Goal: Find specific fact

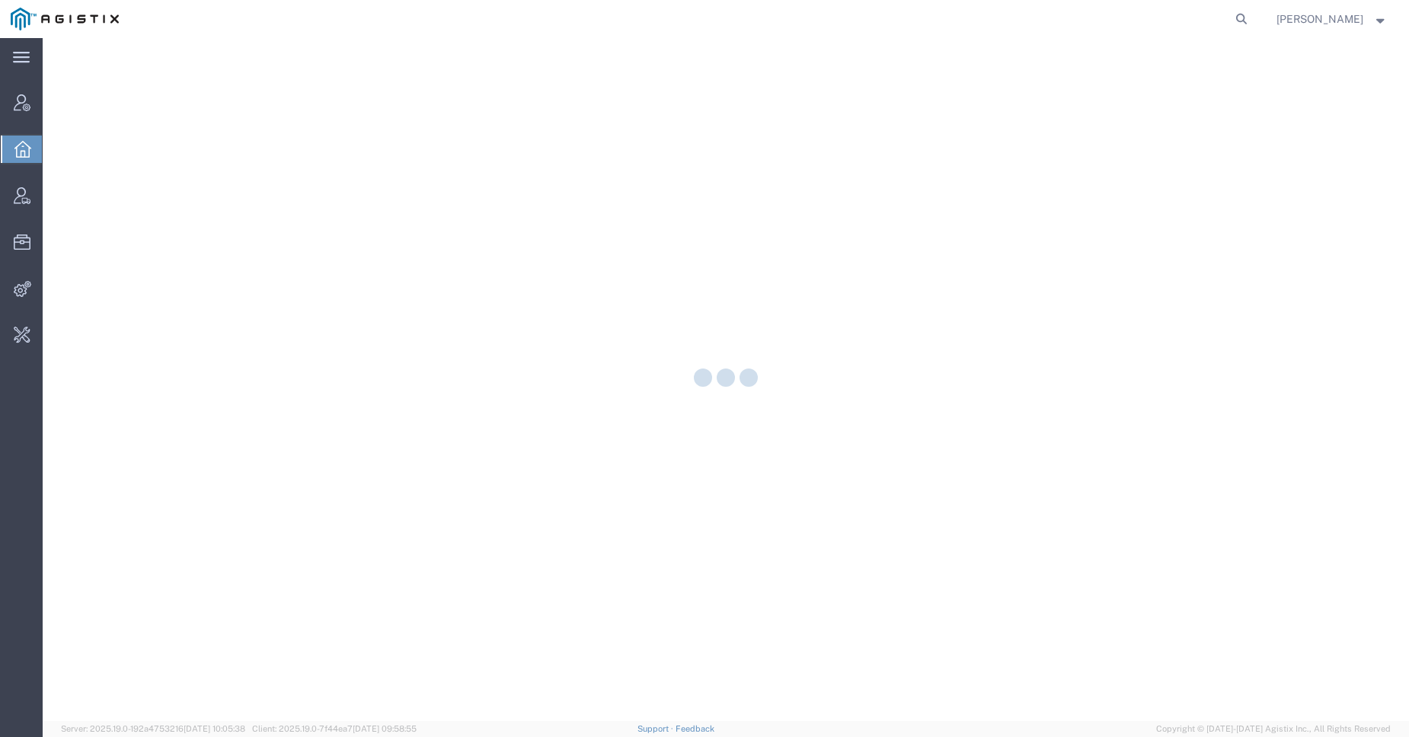
click at [359, 729] on span "Client: 2025.19.0-7f44ea7 [DATE] 09:58:55" at bounding box center [334, 728] width 164 height 9
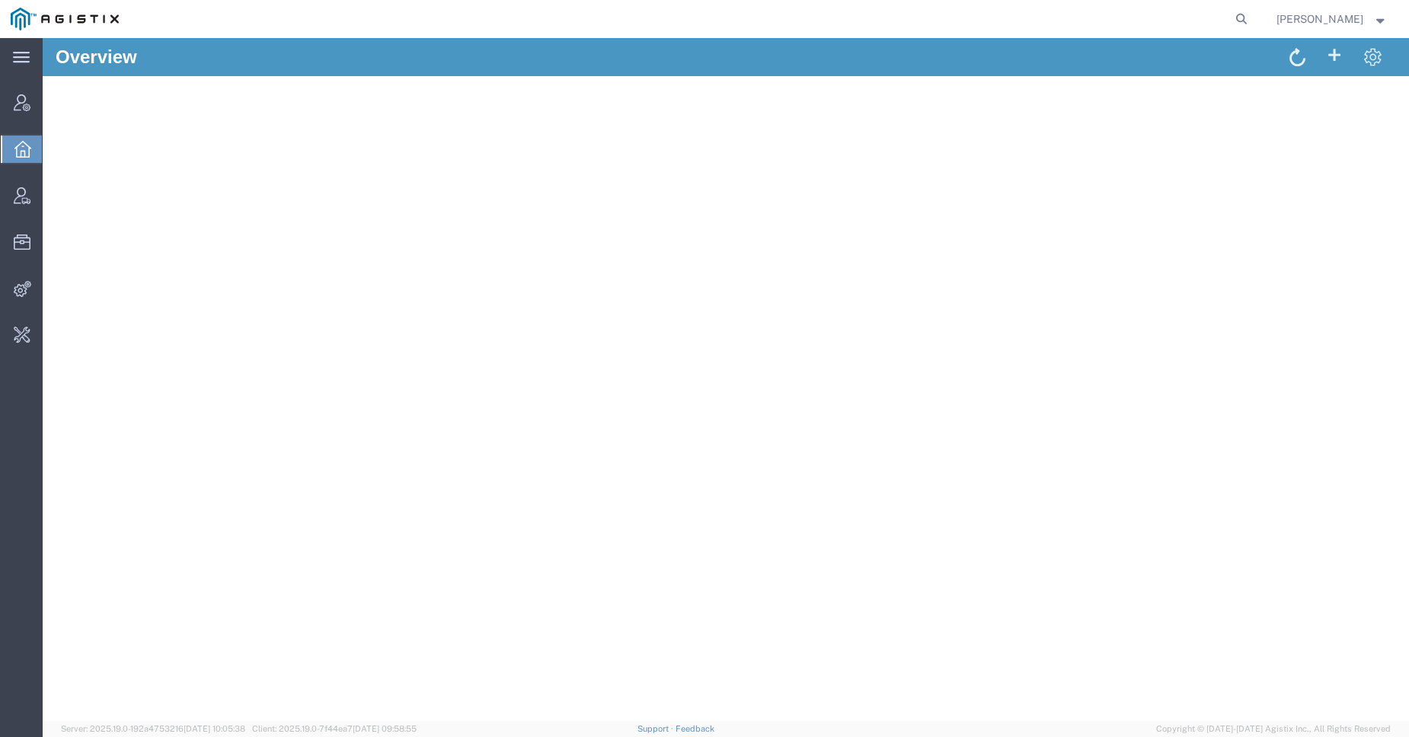
click at [359, 729] on span "Client: 2025.19.0-7f44ea7 [DATE] 09:58:55" at bounding box center [334, 728] width 164 height 9
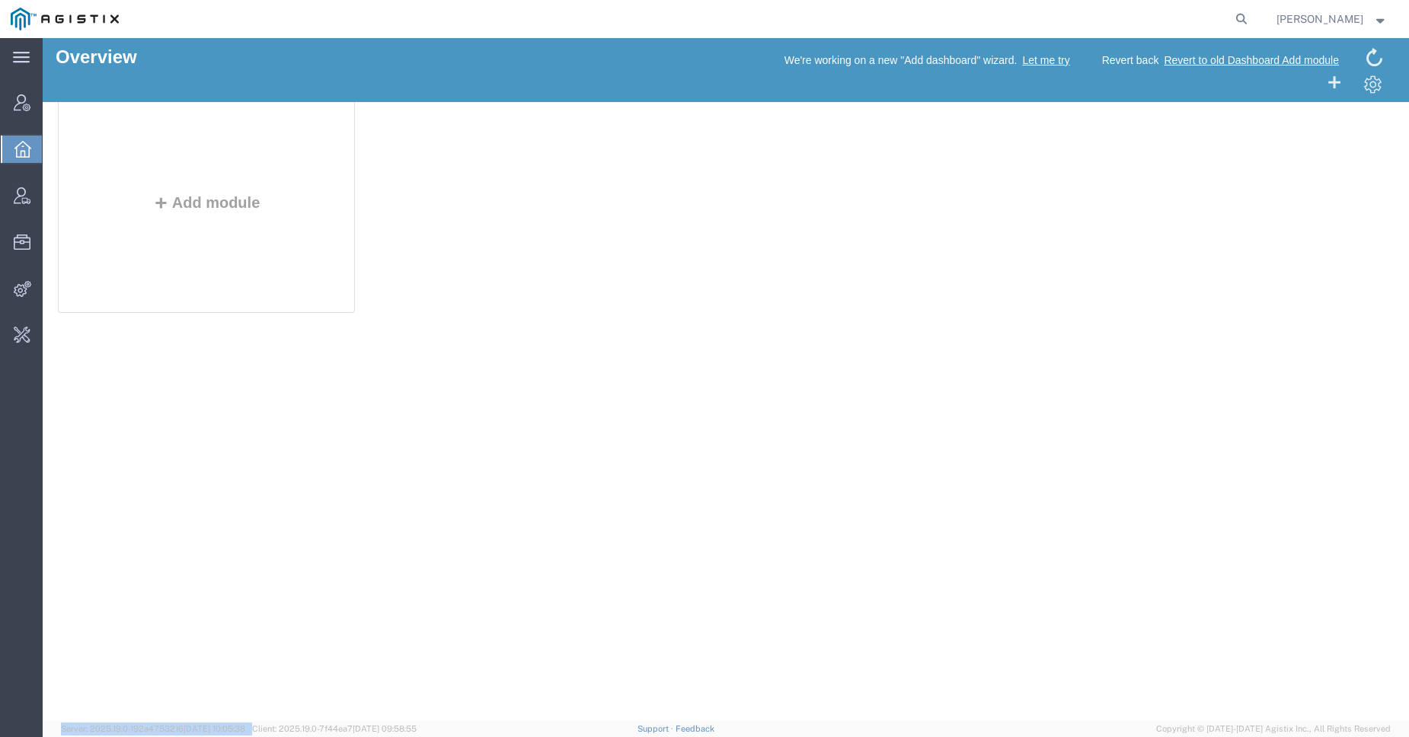
click at [347, 729] on span "Client: 2025.19.0-7f44ea7 [DATE] 09:58:55" at bounding box center [334, 728] width 164 height 9
copy span "7f44ea7"
